Goal: Navigation & Orientation: Find specific page/section

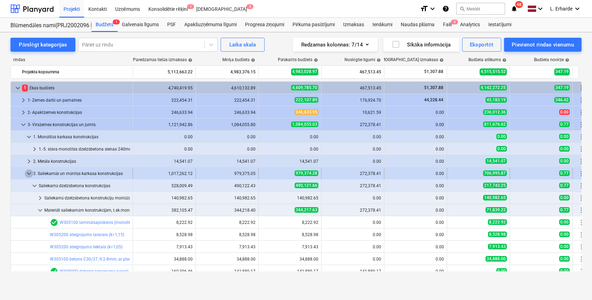
click at [27, 171] on span "keyboard_arrow_down" at bounding box center [29, 173] width 8 height 8
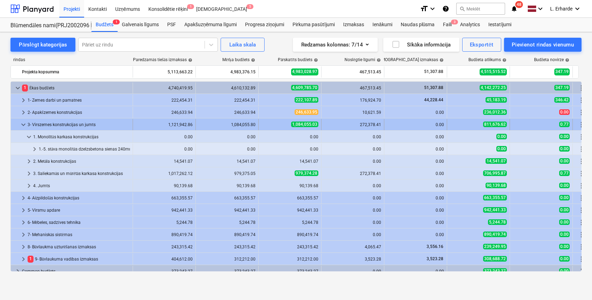
click at [22, 123] on span "keyboard_arrow_down" at bounding box center [23, 125] width 8 height 8
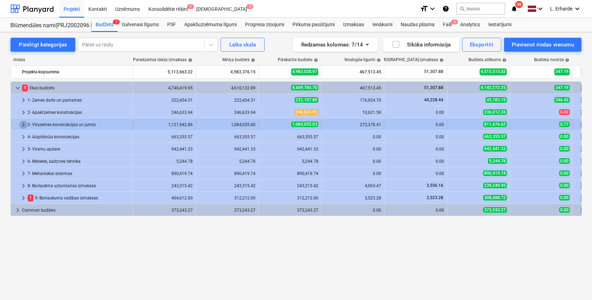
click at [25, 124] on span "keyboard_arrow_right" at bounding box center [23, 125] width 8 height 8
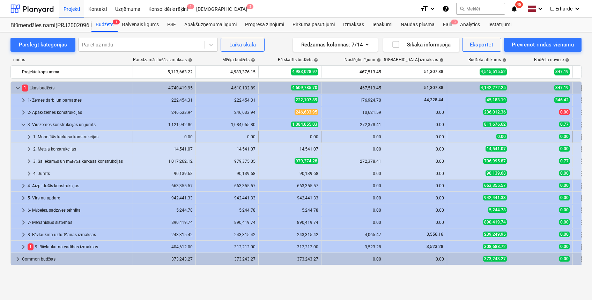
click at [31, 133] on span "keyboard_arrow_right" at bounding box center [29, 137] width 8 height 8
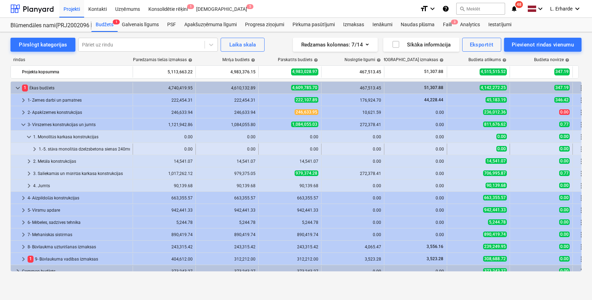
click at [33, 147] on span "keyboard_arrow_right" at bounding box center [34, 149] width 8 height 8
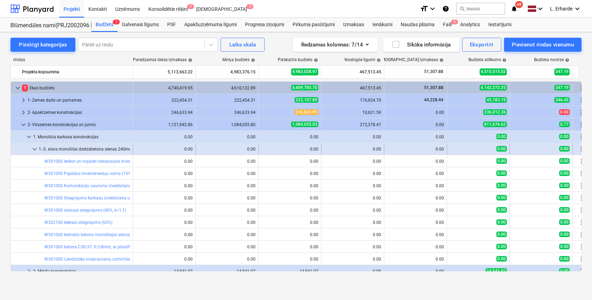
click at [35, 148] on span "keyboard_arrow_down" at bounding box center [34, 149] width 8 height 8
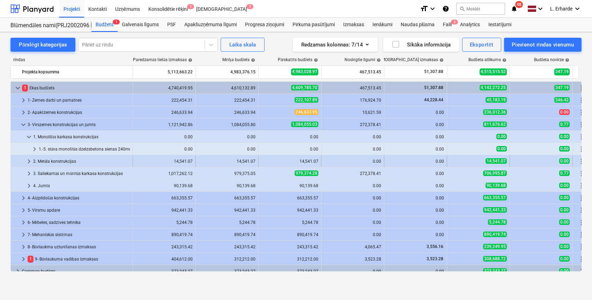
click at [27, 163] on span "keyboard_arrow_right" at bounding box center [29, 161] width 8 height 8
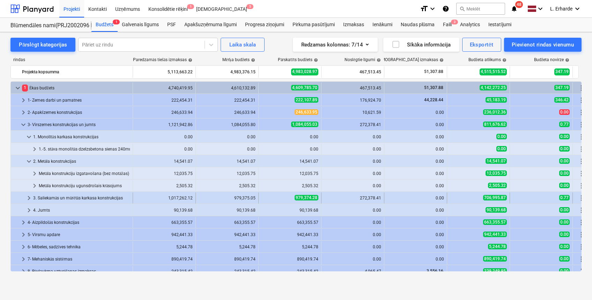
click at [27, 196] on span "keyboard_arrow_right" at bounding box center [29, 198] width 8 height 8
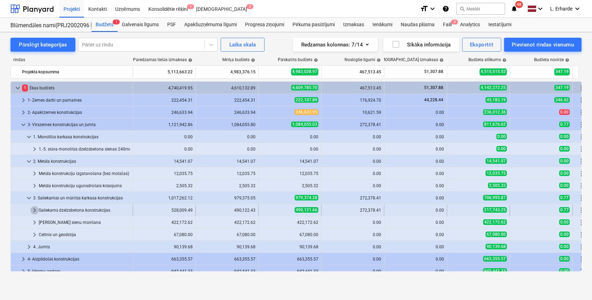
click at [36, 210] on span "keyboard_arrow_right" at bounding box center [34, 210] width 8 height 8
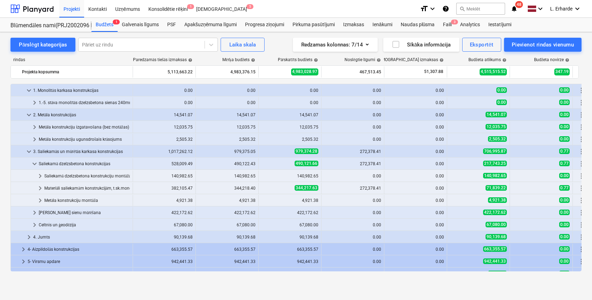
scroll to position [93, 0]
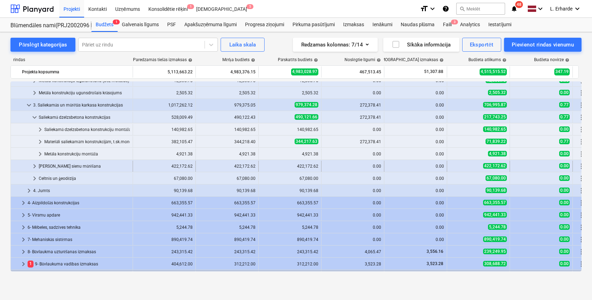
click at [34, 165] on span "keyboard_arrow_right" at bounding box center [34, 166] width 8 height 8
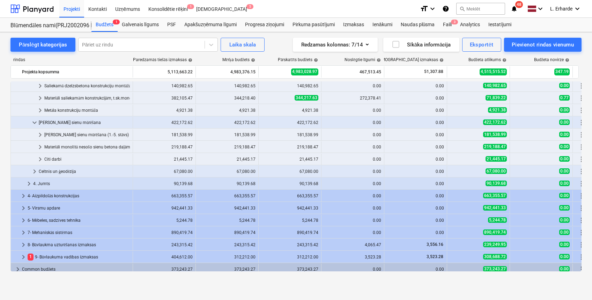
scroll to position [140, 0]
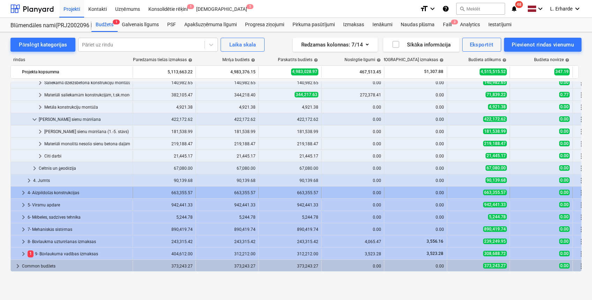
click at [22, 190] on span "keyboard_arrow_right" at bounding box center [23, 193] width 8 height 8
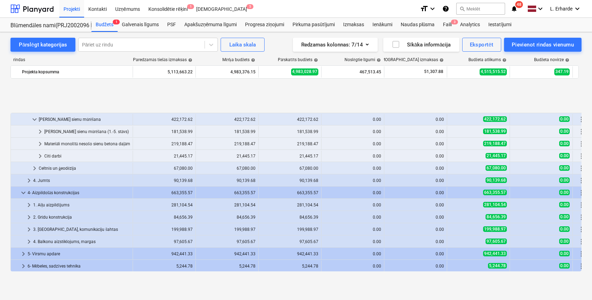
scroll to position [187, 0]
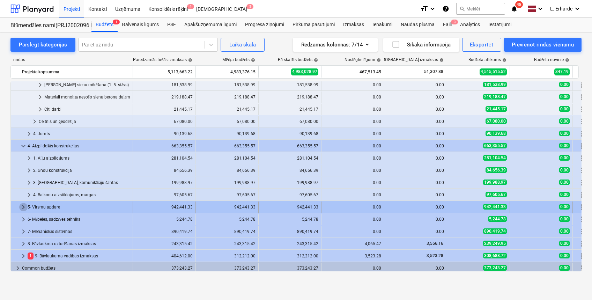
click at [24, 208] on span "keyboard_arrow_right" at bounding box center [23, 207] width 8 height 8
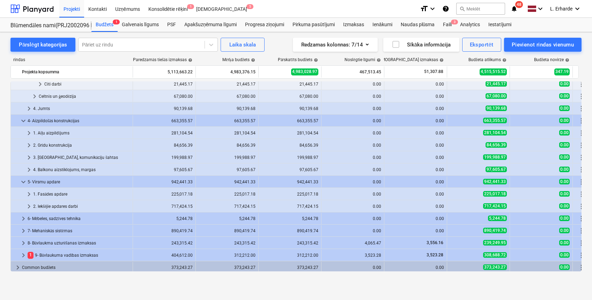
scroll to position [213, 0]
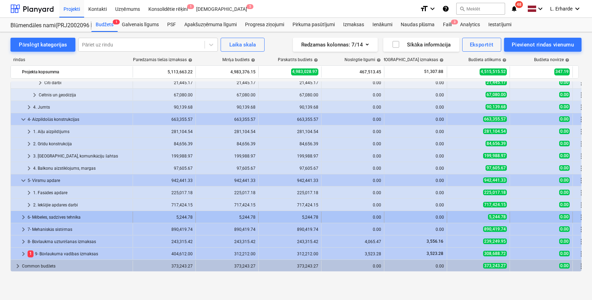
click at [21, 216] on span "keyboard_arrow_right" at bounding box center [23, 217] width 8 height 8
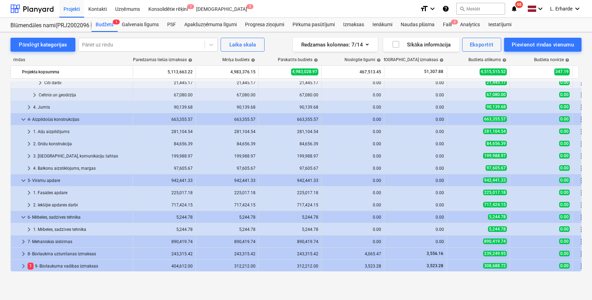
scroll to position [226, 0]
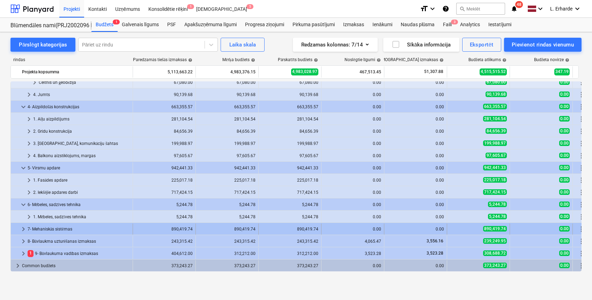
click at [22, 228] on span "keyboard_arrow_right" at bounding box center [23, 229] width 8 height 8
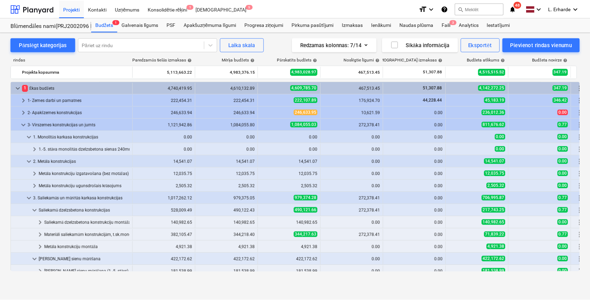
scroll to position [0, 0]
click at [72, 12] on div "Projekti" at bounding box center [71, 9] width 25 height 18
